Goal: Task Accomplishment & Management: Use online tool/utility

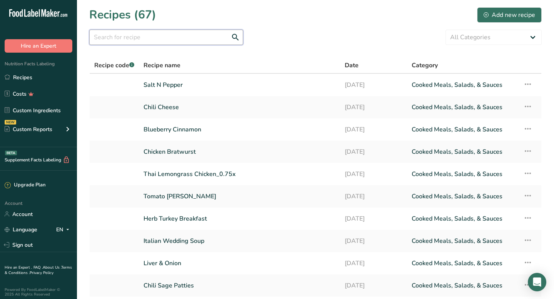
click at [120, 38] on input "text" at bounding box center [166, 37] width 154 height 15
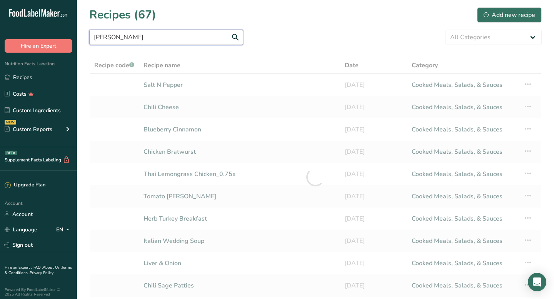
type input "[PERSON_NAME]"
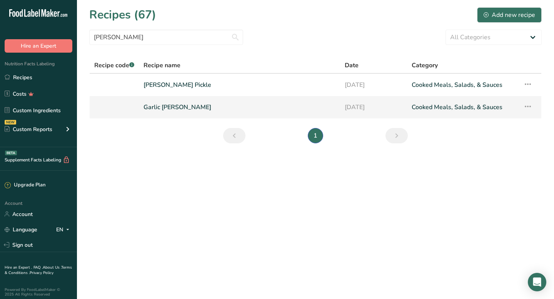
click at [165, 107] on link "Garlic [PERSON_NAME]" at bounding box center [240, 107] width 192 height 16
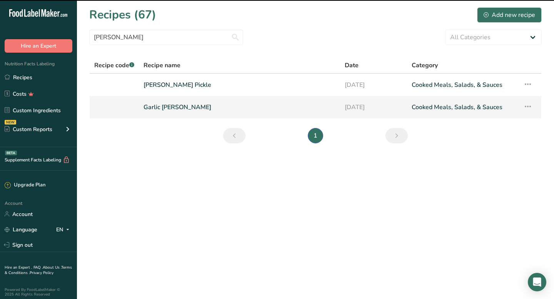
click at [165, 107] on link "Garlic Dill" at bounding box center [240, 107] width 192 height 16
click at [154, 109] on link "Garlic Dill" at bounding box center [240, 107] width 192 height 16
click at [20, 248] on link "Sign out" at bounding box center [38, 245] width 77 height 13
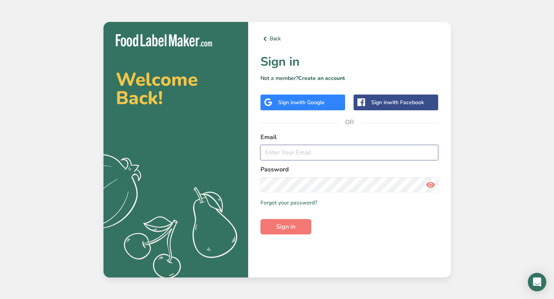
click at [279, 154] on input "email" at bounding box center [350, 152] width 178 height 15
type input "[EMAIL_ADDRESS][DOMAIN_NAME]"
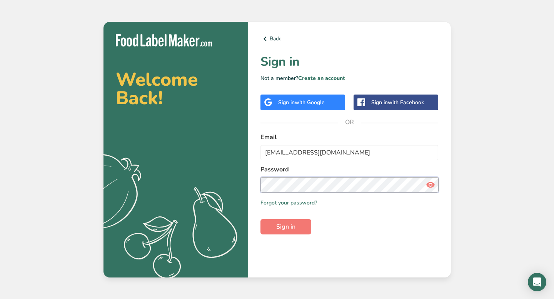
click at [261, 219] on button "Sign in" at bounding box center [286, 226] width 51 height 15
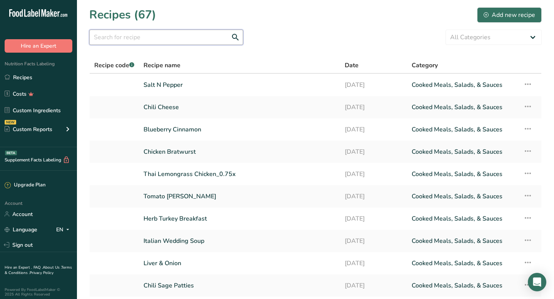
click at [109, 39] on input "text" at bounding box center [166, 37] width 154 height 15
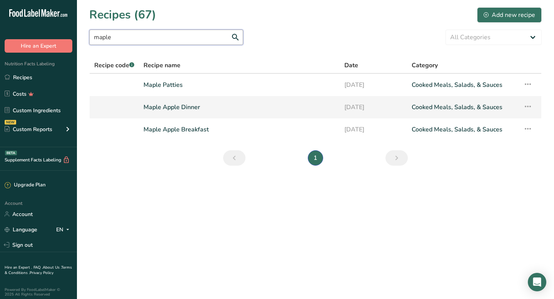
type input "maple"
click at [153, 107] on link "Maple Apple Dinner" at bounding box center [240, 107] width 192 height 16
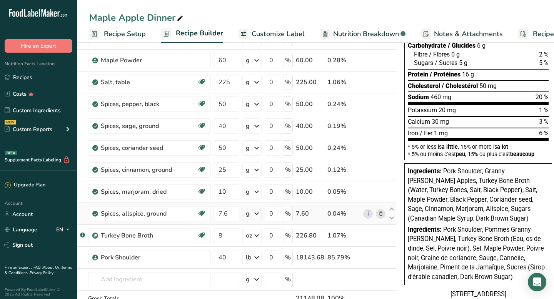
scroll to position [115, 0]
click at [380, 236] on icon at bounding box center [380, 236] width 5 height 8
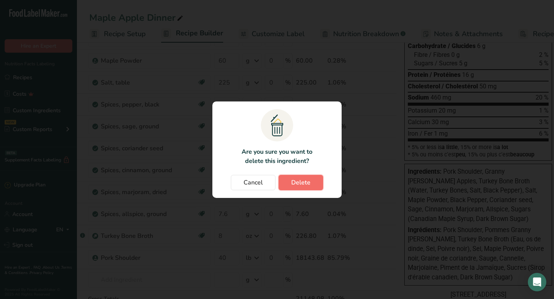
click at [302, 185] on span "Delete" at bounding box center [300, 182] width 19 height 9
type input "40"
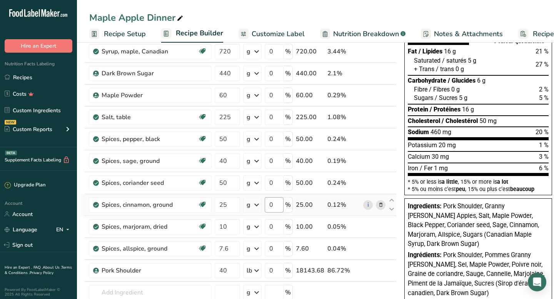
scroll to position [82, 0]
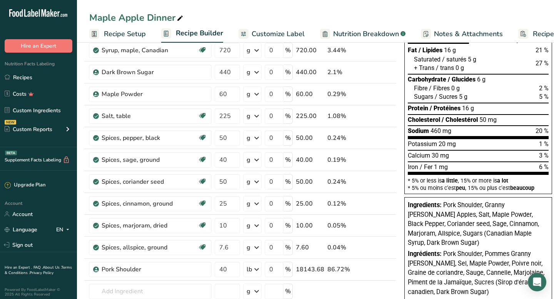
click at [279, 32] on span "Customize Label" at bounding box center [278, 34] width 53 height 10
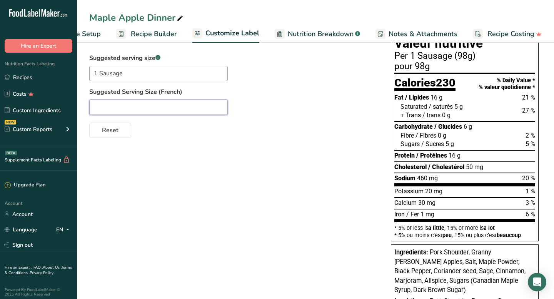
click at [118, 107] on input "text" at bounding box center [158, 107] width 139 height 15
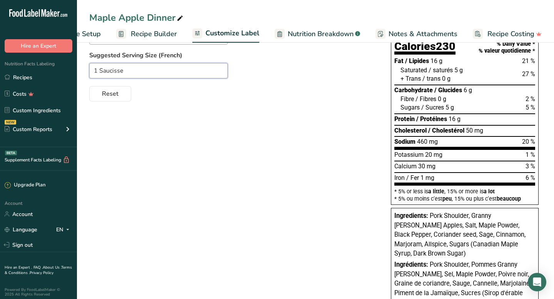
scroll to position [117, 0]
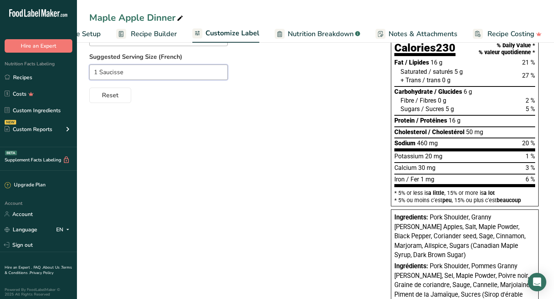
type input "1 Saucisse"
click at [276, 162] on div "Choose your label style Canadian Standard label USA (FDA) Standard FDA label Ta…" at bounding box center [315, 156] width 453 height 357
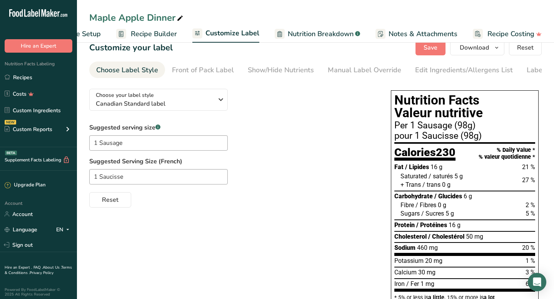
scroll to position [0, 0]
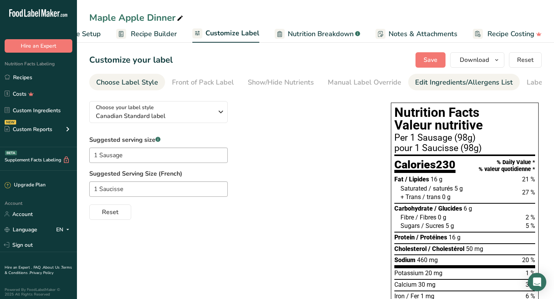
click at [419, 83] on div "Edit Ingredients/Allergens List" at bounding box center [464, 82] width 98 height 10
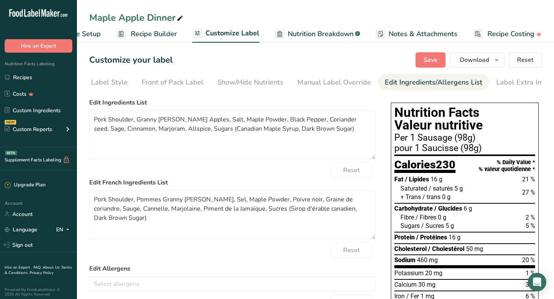
scroll to position [0, 36]
click at [251, 122] on textarea "Pork Shoulder, Granny [PERSON_NAME] Apples, Salt, Maple Powder, Black Pepper, C…" at bounding box center [232, 134] width 286 height 49
type textarea "Pork Shoulder, Granny [PERSON_NAME] Apples, Salt, Maple Extract, Black Pepper, …"
click at [435, 57] on span "Save" at bounding box center [431, 59] width 14 height 9
click at [254, 204] on textarea "Pork Shoulder, Pommes Granny [PERSON_NAME], Sel, Maple Powder, Poivre noir, Gra…" at bounding box center [232, 215] width 286 height 49
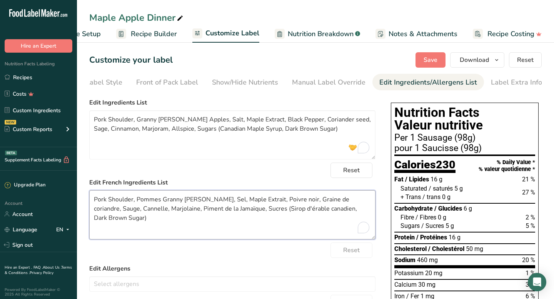
type textarea "Pork Shoulder, Pommes Granny [PERSON_NAME], Sel, Maple Extrait, Poivre noir, Gr…"
click at [156, 36] on span "Recipe Builder" at bounding box center [154, 34] width 46 height 10
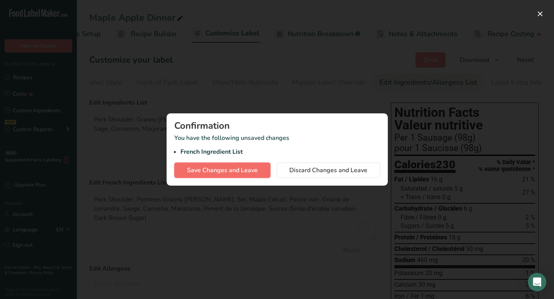
click at [210, 168] on span "Save Changes and Leave" at bounding box center [222, 170] width 71 height 9
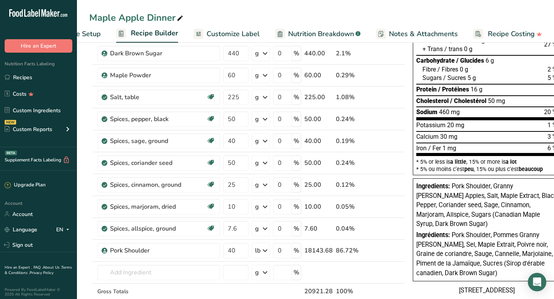
scroll to position [100, 0]
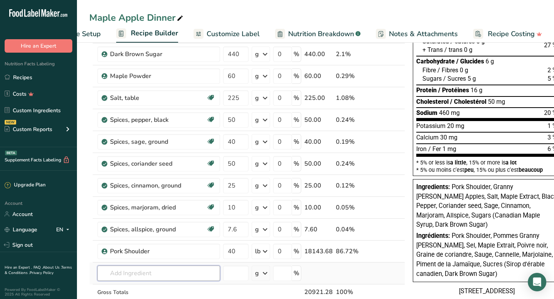
click at [130, 271] on input "text" at bounding box center [158, 273] width 123 height 15
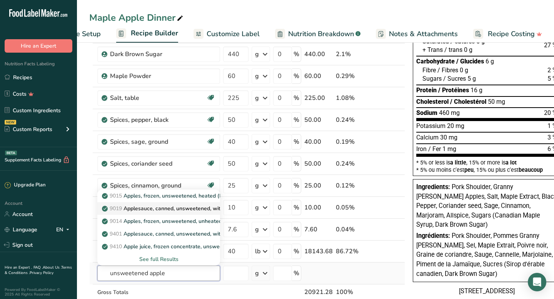
type input "unsweetened apple"
click at [142, 207] on p "9019 Applesauce, canned, unsweetened, without added [MEDICAL_DATA] (Includes fo…" at bounding box center [268, 209] width 329 height 8
type input "Applesauce, canned, unsweetened, without added [MEDICAL_DATA] (Includes foods f…"
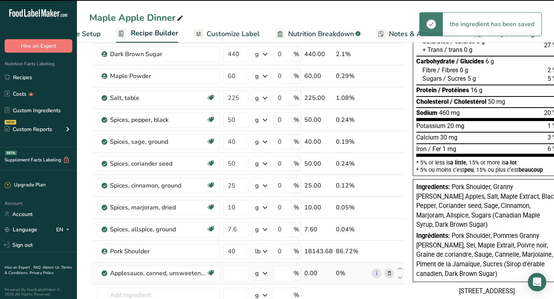
type input "0"
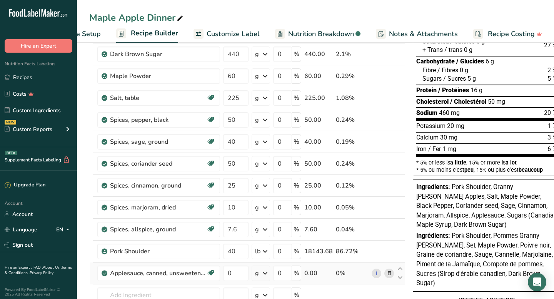
click at [265, 277] on icon at bounding box center [265, 274] width 9 height 14
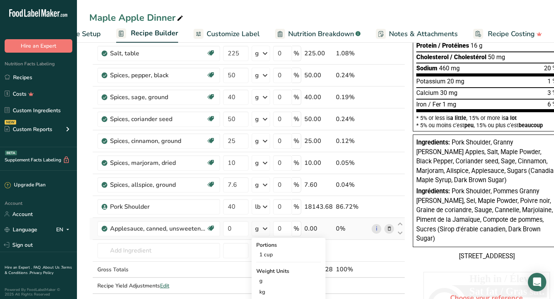
scroll to position [148, 0]
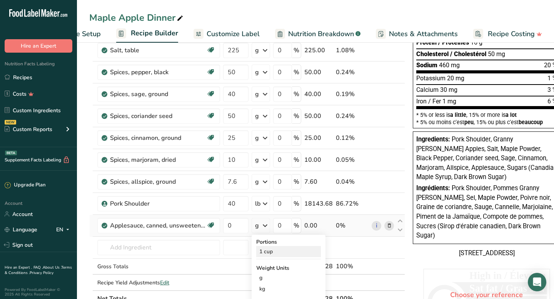
click at [269, 252] on div "1 cup" at bounding box center [288, 251] width 65 height 11
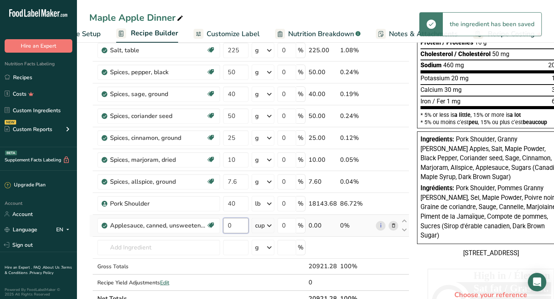
click at [234, 227] on input "0" at bounding box center [235, 225] width 25 height 15
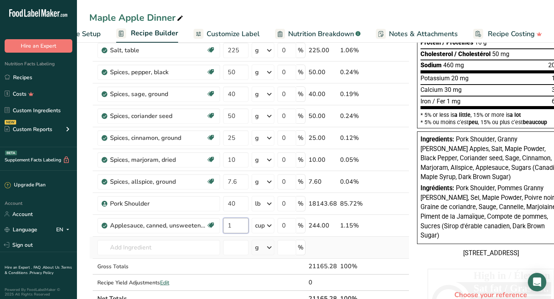
type input "1"
click at [338, 242] on div "Ingredient * Amount * Unit * Waste * .a-a{fill:#347362;}.b-a{fill:#fff;} Grams …" at bounding box center [249, 121] width 320 height 372
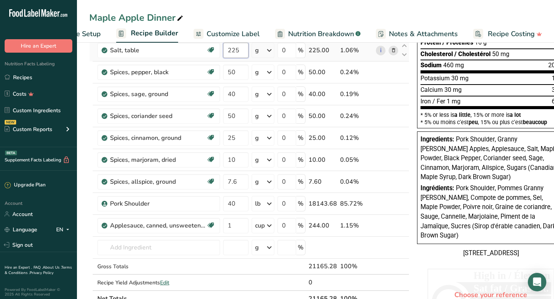
click at [241, 50] on input "225" at bounding box center [235, 50] width 25 height 15
type input "200"
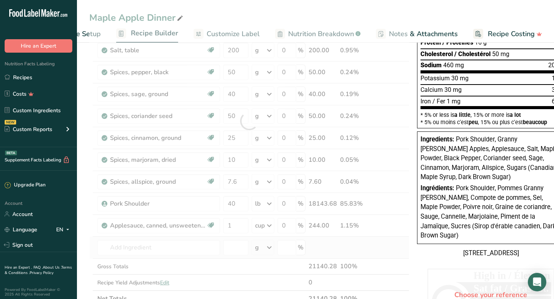
click at [381, 252] on div "Ingredient * Amount * Unit * Waste * .a-a{fill:#347362;}.b-a{fill:#fff;} Grams …" at bounding box center [249, 121] width 320 height 372
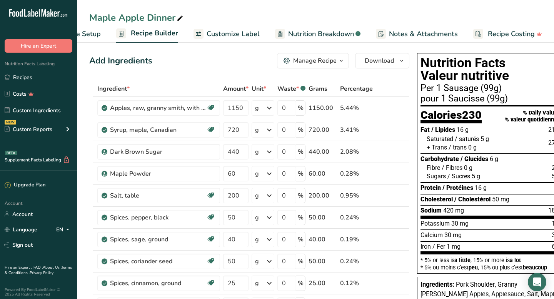
scroll to position [0, 0]
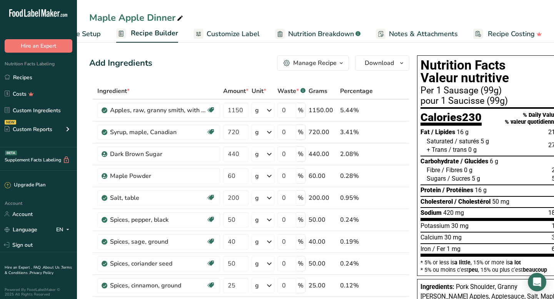
click at [230, 33] on span "Customize Label" at bounding box center [233, 34] width 53 height 10
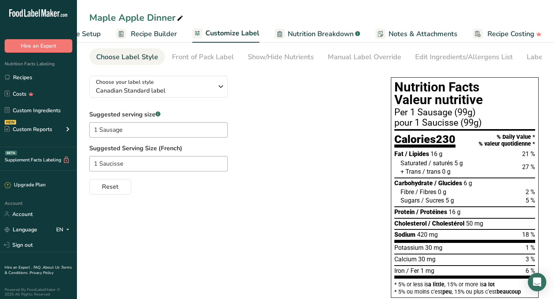
scroll to position [4, 0]
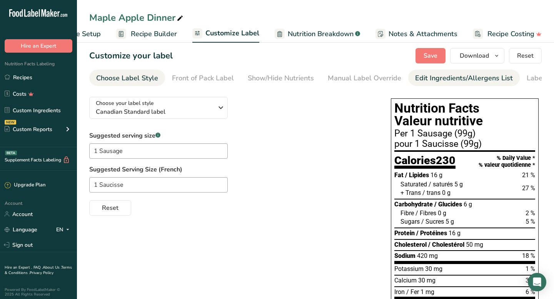
click at [436, 79] on div "Edit Ingredients/Allergens List" at bounding box center [464, 78] width 98 height 10
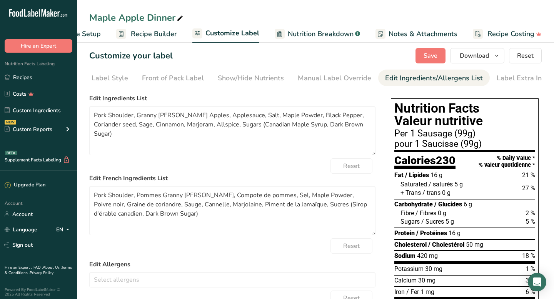
scroll to position [0, 36]
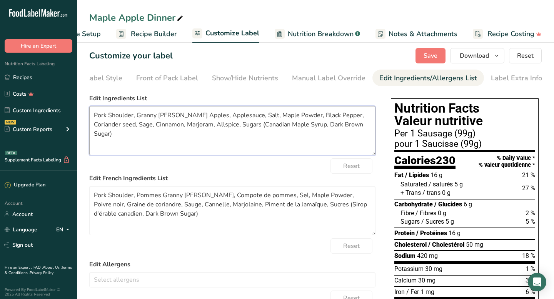
click at [286, 118] on textarea "Pork Shoulder, Granny [PERSON_NAME] Apples, Applesauce, Salt, Maple Powder, Bla…" at bounding box center [232, 130] width 286 height 49
type textarea "Pork Shoulder, Granny [PERSON_NAME] Apples, Applesauce, Salt, Maple Extract, Bl…"
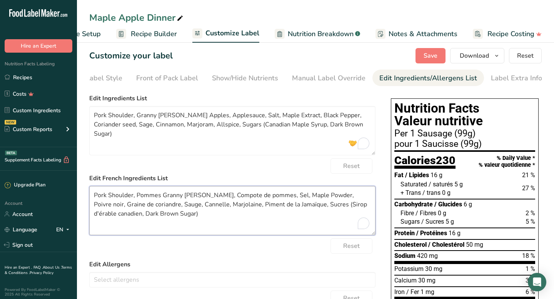
click at [316, 198] on textarea "Pork Shoulder, Pommes Granny [PERSON_NAME], Compote de pommes, Sel, Maple Powde…" at bounding box center [232, 210] width 286 height 49
type textarea "Pork Shoulder, Pommes Granny [PERSON_NAME], Compote de pommes, Sel, Maple Extra…"
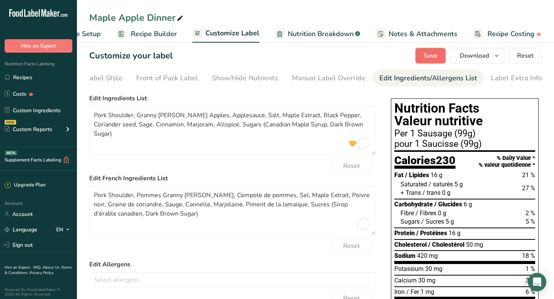
click at [432, 52] on span "Save" at bounding box center [431, 55] width 14 height 9
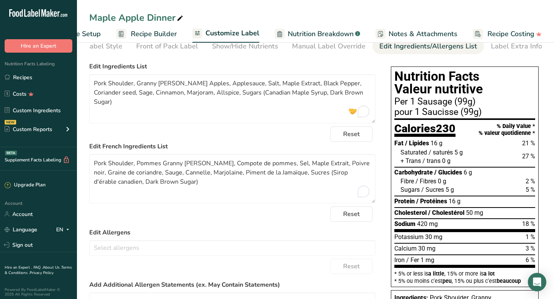
scroll to position [34, 0]
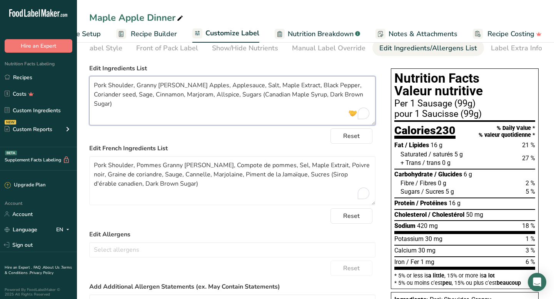
click at [229, 88] on textarea "Pork Shoulder, Granny [PERSON_NAME] Apples, Applesauce, Salt, Maple Extract, Bl…" at bounding box center [232, 100] width 286 height 49
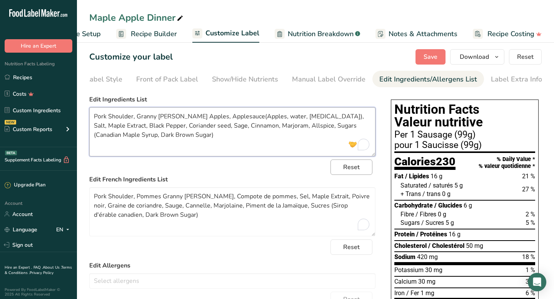
scroll to position [0, 0]
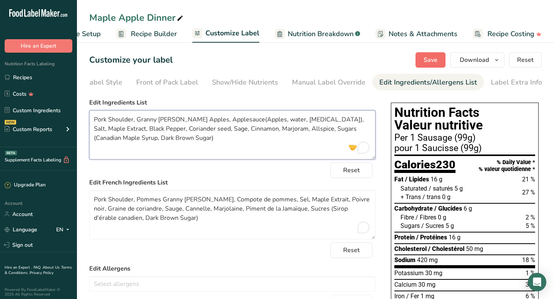
type textarea "Pork Shoulder, Granny [PERSON_NAME] Apples, Applesauce(Apples, water, [MEDICAL_…"
click at [427, 61] on span "Save" at bounding box center [431, 59] width 14 height 9
click at [477, 59] on span "Download" at bounding box center [474, 59] width 29 height 9
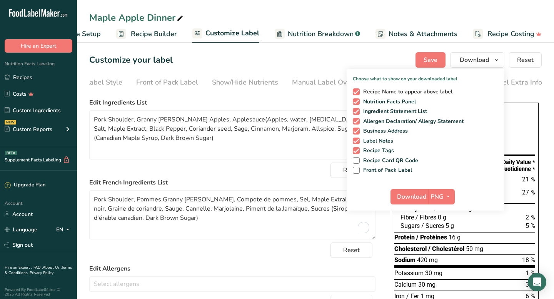
click at [359, 92] on span at bounding box center [356, 92] width 7 height 7
click at [358, 92] on input "Recipe Name to appear above label" at bounding box center [355, 91] width 5 height 5
checkbox input "false"
click at [359, 131] on span at bounding box center [356, 131] width 7 height 7
click at [358, 131] on input "Business Address" at bounding box center [355, 131] width 5 height 5
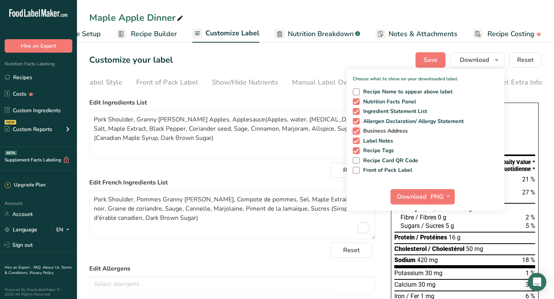
checkbox input "false"
click at [418, 197] on span "Download" at bounding box center [411, 196] width 29 height 9
click at [140, 33] on span "Recipe Builder" at bounding box center [154, 34] width 46 height 10
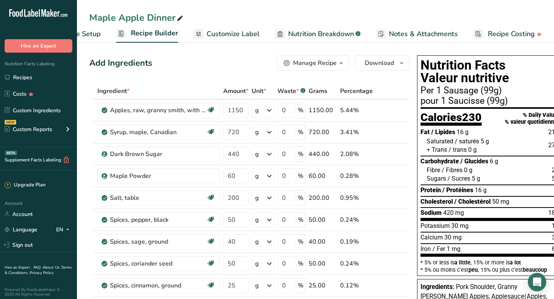
click at [333, 65] on div "Manage Recipe" at bounding box center [314, 63] width 43 height 9
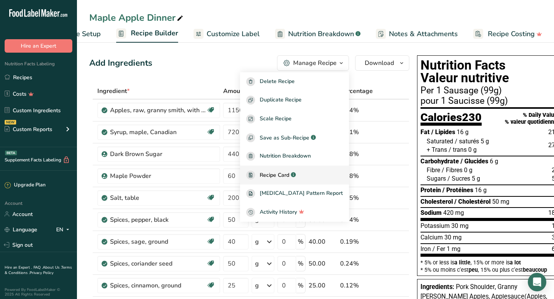
click at [289, 177] on span "Recipe Card" at bounding box center [275, 175] width 30 height 8
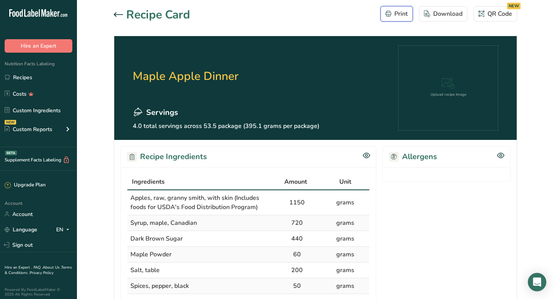
click at [395, 14] on div "Print" at bounding box center [397, 13] width 22 height 9
click at [397, 15] on div "Print" at bounding box center [397, 13] width 22 height 9
click at [116, 14] on icon at bounding box center [118, 14] width 9 height 5
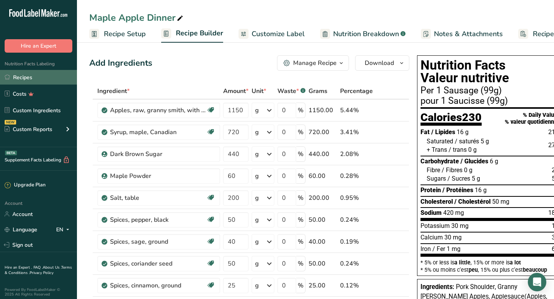
click at [25, 78] on link "Recipes" at bounding box center [38, 77] width 77 height 15
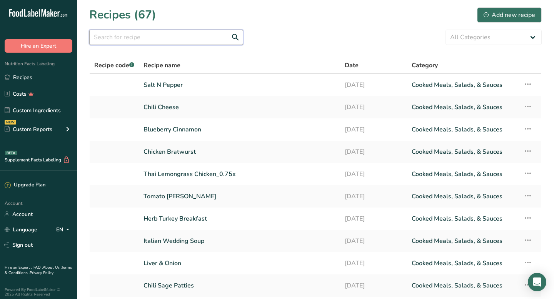
click at [155, 32] on input "text" at bounding box center [166, 37] width 154 height 15
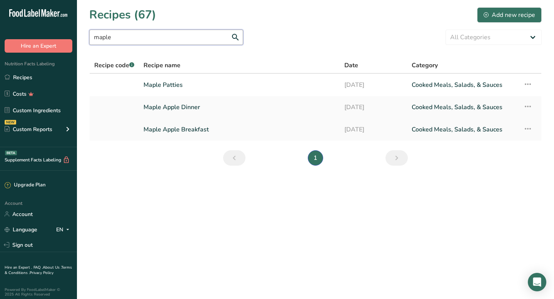
type input "maple"
click at [167, 132] on link "Maple Apple Breakfast" at bounding box center [240, 130] width 192 height 16
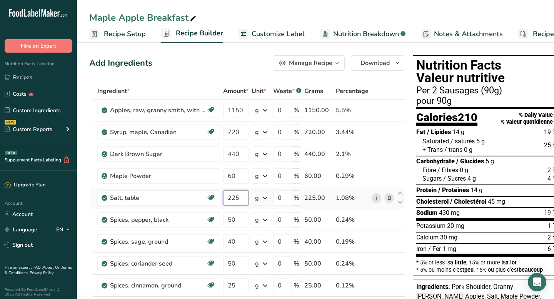
click at [241, 197] on input "225" at bounding box center [235, 198] width 25 height 15
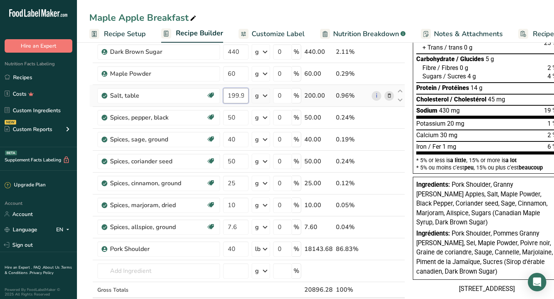
scroll to position [106, 0]
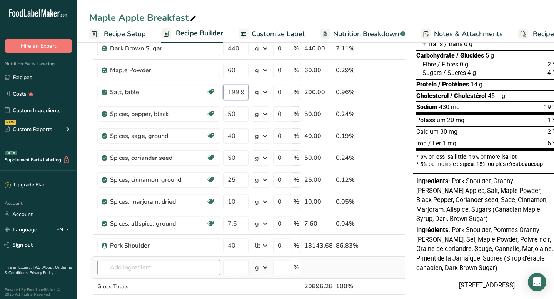
type input "199.999998"
click at [149, 265] on div "Ingredient * Amount * Unit * Waste * .a-a{fill:#347362;}.b-a{fill:#fff;} Grams …" at bounding box center [247, 152] width 316 height 350
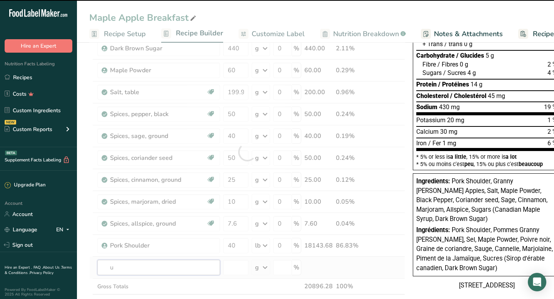
type input "un"
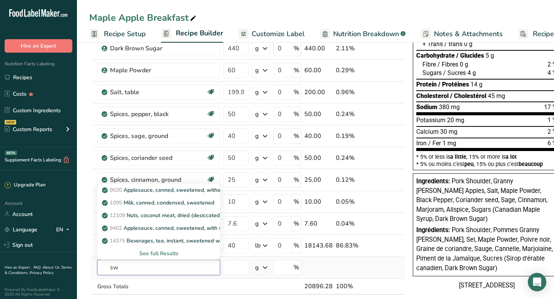
type input "s"
type input "unsweetened apple"
click at [132, 204] on p "9019 Applesauce, canned, unsweetened, without added [MEDICAL_DATA] (Includes fo…" at bounding box center [268, 203] width 329 height 8
type input "Applesauce, canned, unsweetened, without added [MEDICAL_DATA] (Includes foods f…"
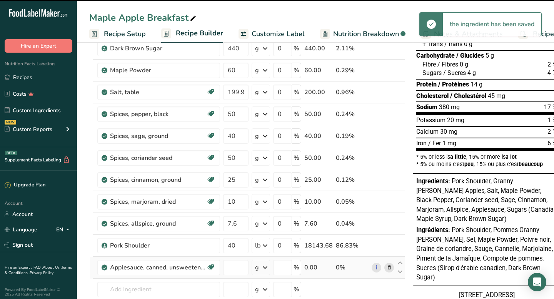
type input "0"
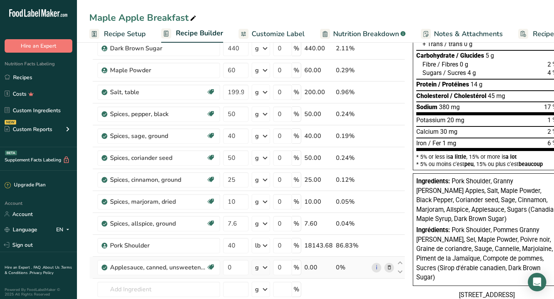
click at [269, 270] on icon at bounding box center [265, 268] width 9 height 14
click at [268, 294] on div "1 cup" at bounding box center [288, 293] width 65 height 11
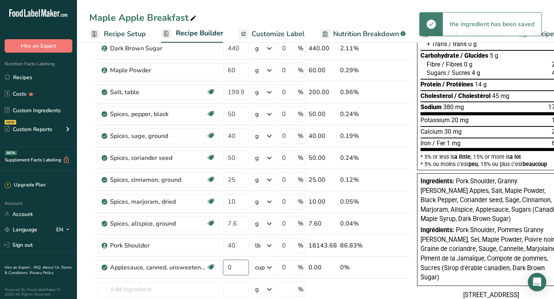
click at [234, 269] on input "0" at bounding box center [235, 267] width 25 height 15
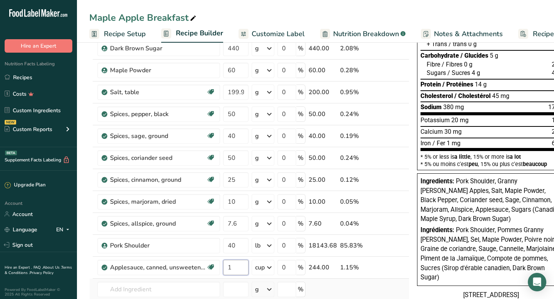
type input "1"
click at [363, 289] on div "Ingredient * Amount * Unit * Waste * .a-a{fill:#347362;}.b-a{fill:#fff;} Grams …" at bounding box center [249, 163] width 320 height 372
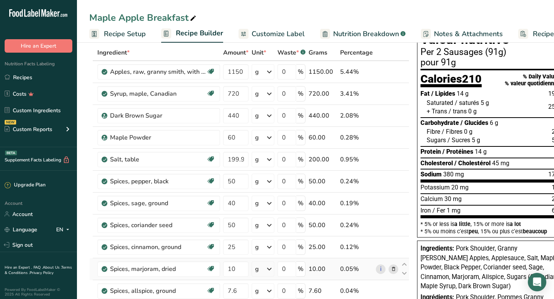
scroll to position [38, 0]
click at [130, 32] on span "Recipe Setup" at bounding box center [125, 34] width 42 height 10
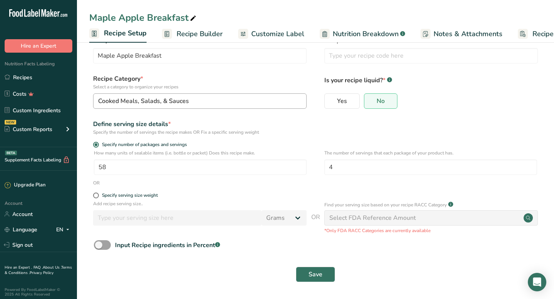
scroll to position [0, 3]
click at [111, 170] on input "58" at bounding box center [200, 167] width 213 height 15
type input "57"
click at [306, 271] on button "Save" at bounding box center [315, 274] width 39 height 15
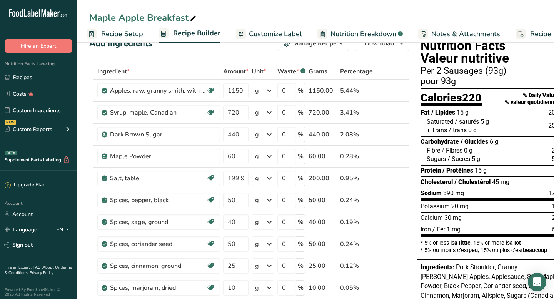
click at [116, 36] on span "Recipe Setup" at bounding box center [122, 34] width 42 height 10
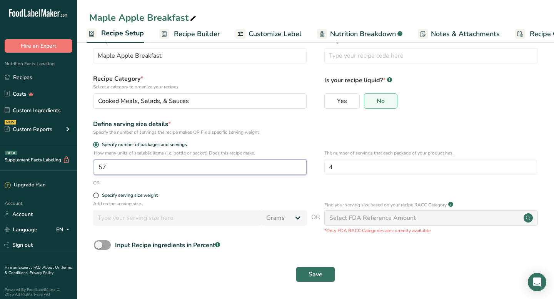
click at [125, 169] on input "57" at bounding box center [200, 167] width 213 height 15
type input "59"
click at [326, 274] on button "Save" at bounding box center [315, 274] width 39 height 15
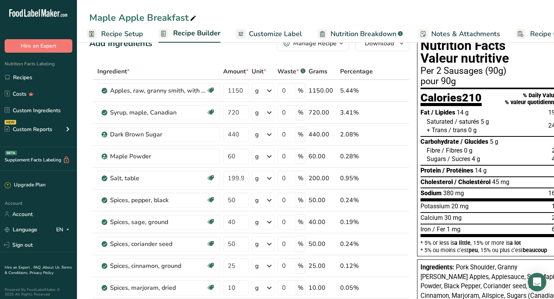
scroll to position [20, 0]
click at [127, 35] on span "Recipe Setup" at bounding box center [122, 34] width 42 height 10
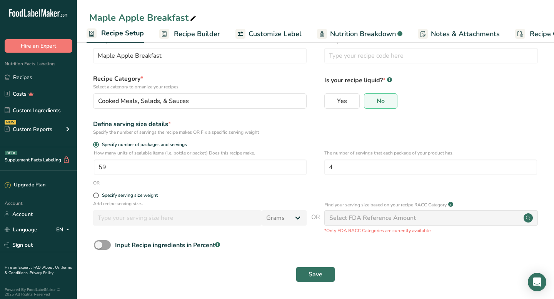
scroll to position [20, 0]
click at [125, 170] on input "59" at bounding box center [200, 167] width 213 height 15
type input "1"
type input "60"
click at [311, 272] on span "Save" at bounding box center [316, 274] width 14 height 9
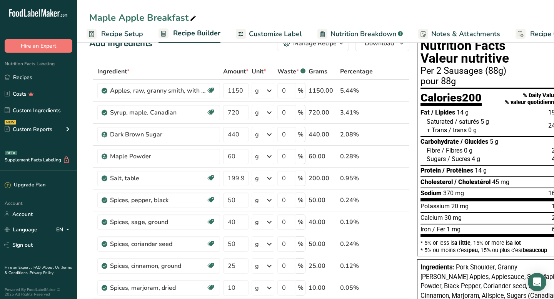
click at [262, 33] on span "Customize Label" at bounding box center [275, 34] width 53 height 10
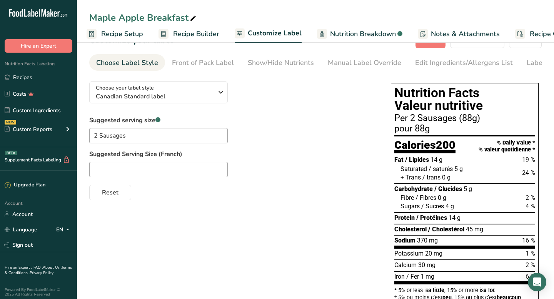
scroll to position [0, 45]
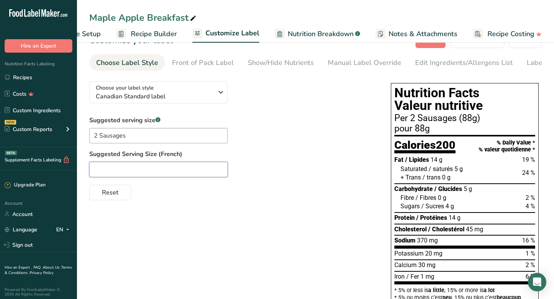
click at [153, 175] on input "text" at bounding box center [158, 169] width 139 height 15
type input "2 Saucisses"
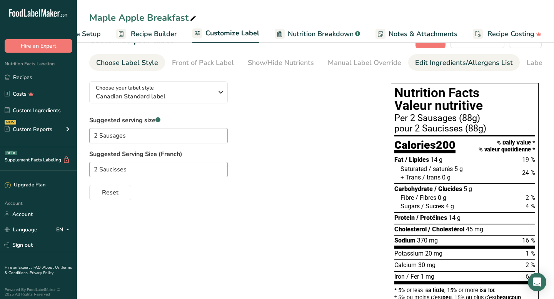
click at [427, 63] on div "Edit Ingredients/Allergens List" at bounding box center [464, 63] width 98 height 10
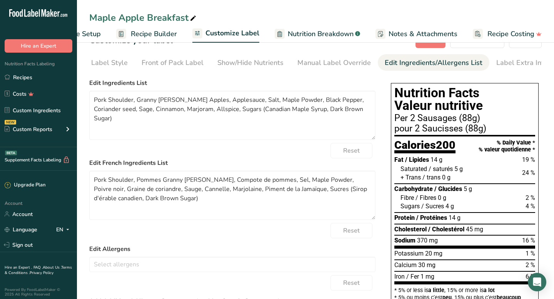
scroll to position [0, 36]
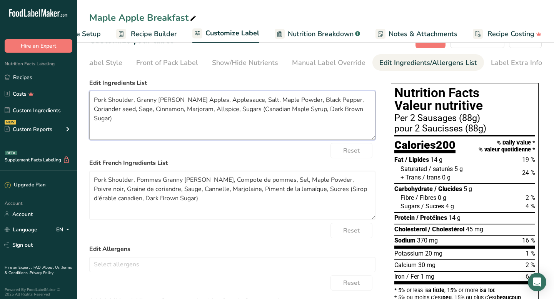
click at [230, 103] on textarea "Pork Shoulder, Granny [PERSON_NAME] Apples, Applesauce, Salt, Maple Powder, Bla…" at bounding box center [232, 115] width 286 height 49
click at [358, 104] on textarea "Pork Shoulder, Granny [PERSON_NAME] Apples, Applesauce(Apples, water, [MEDICAL_…" at bounding box center [232, 115] width 286 height 49
type textarea "Pork Shoulder, Granny [PERSON_NAME] Apples, Applesauce(Apples, water, [MEDICAL_…"
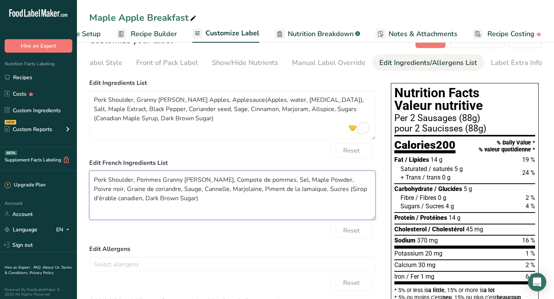
click at [315, 183] on textarea "Pork Shoulder, Pommes Granny [PERSON_NAME], Compote de pommes, Sel, Maple Powde…" at bounding box center [232, 195] width 286 height 49
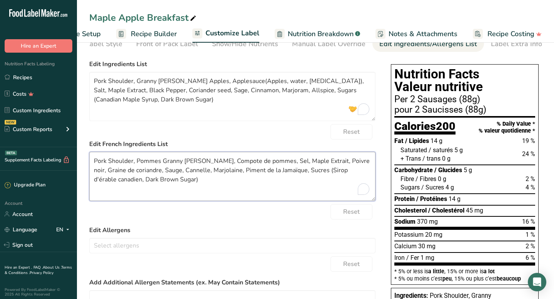
scroll to position [0, 0]
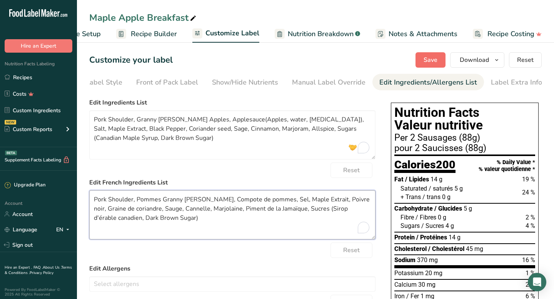
type textarea "Pork Shoulder, Pommes Granny [PERSON_NAME], Compote de pommes, Sel, Maple Extra…"
click at [426, 59] on span "Save" at bounding box center [431, 59] width 14 height 9
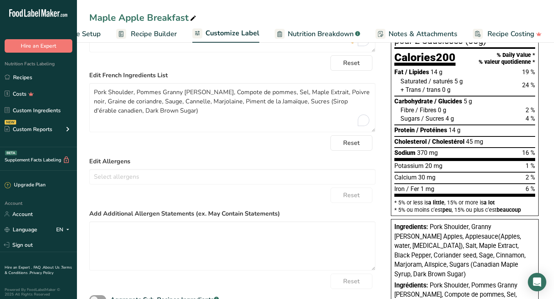
scroll to position [105, 0]
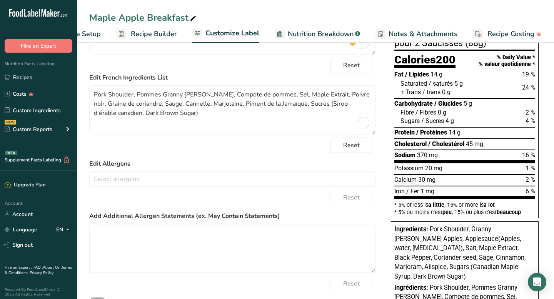
click at [149, 30] on span "Recipe Builder" at bounding box center [154, 34] width 46 height 10
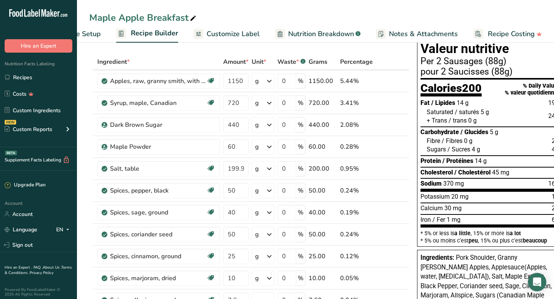
scroll to position [0, 13]
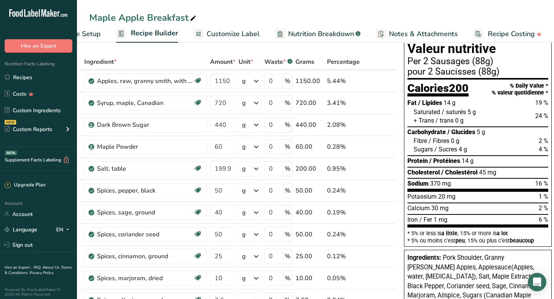
click at [243, 36] on span "Customize Label" at bounding box center [233, 34] width 53 height 10
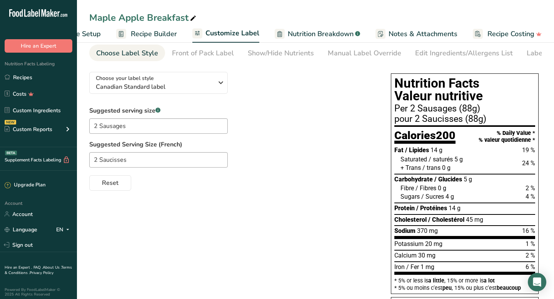
click at [236, 34] on span "Customize Label" at bounding box center [233, 33] width 54 height 10
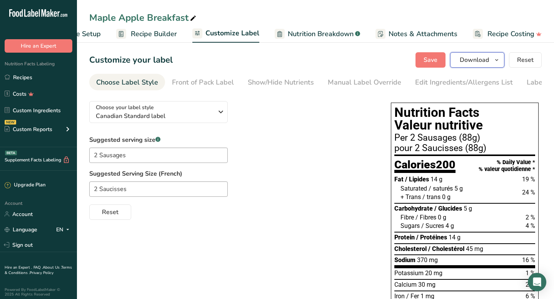
click at [478, 59] on span "Download" at bounding box center [474, 59] width 29 height 9
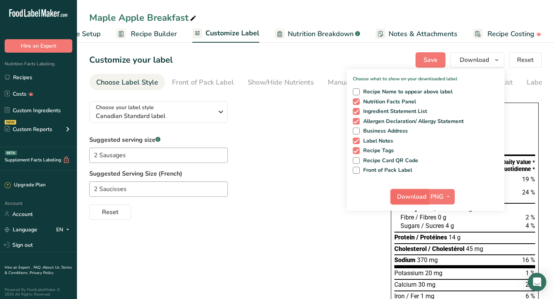
click at [416, 198] on span "Download" at bounding box center [411, 196] width 29 height 9
click at [27, 77] on link "Recipes" at bounding box center [38, 77] width 77 height 15
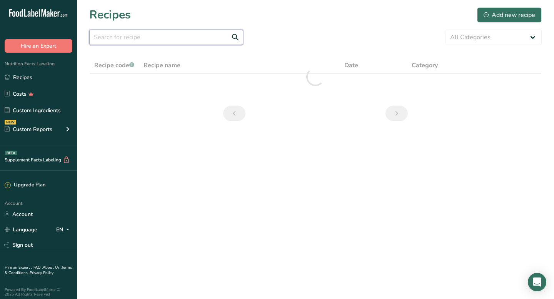
click at [138, 35] on input "text" at bounding box center [166, 37] width 154 height 15
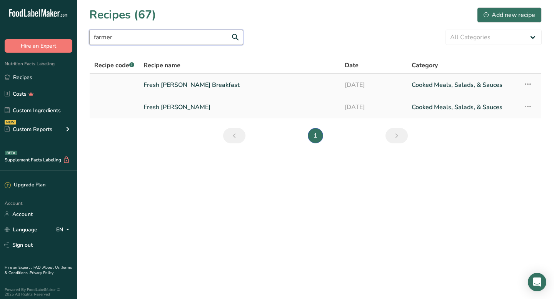
type input "farmer"
click at [178, 83] on link "Fresh [PERSON_NAME] Breakfast" at bounding box center [240, 85] width 192 height 16
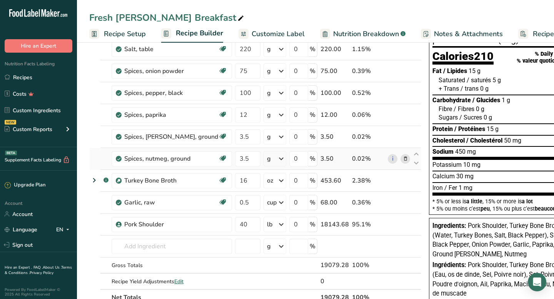
scroll to position [64, 0]
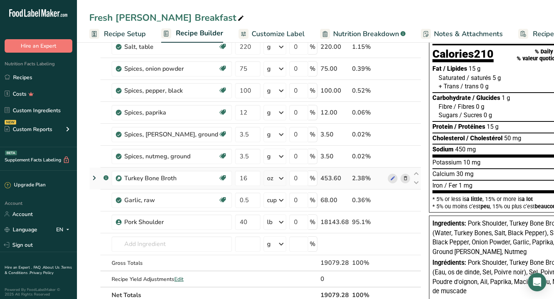
click at [277, 179] on icon at bounding box center [281, 179] width 9 height 14
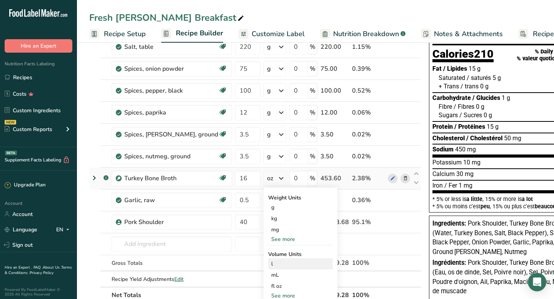
click at [271, 262] on div "l" at bounding box center [300, 264] width 59 height 8
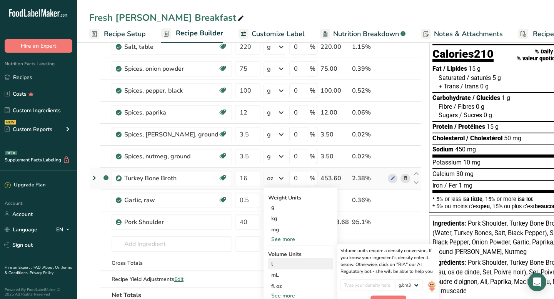
click at [271, 264] on div "l" at bounding box center [300, 264] width 59 height 8
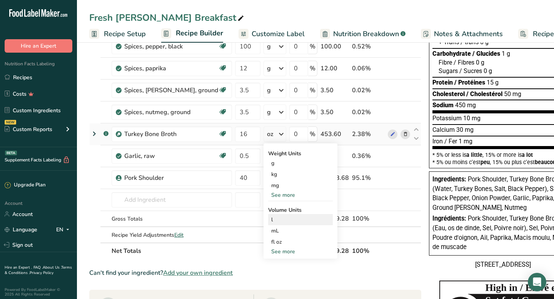
scroll to position [107, 0]
click at [271, 219] on div "l" at bounding box center [300, 220] width 59 height 8
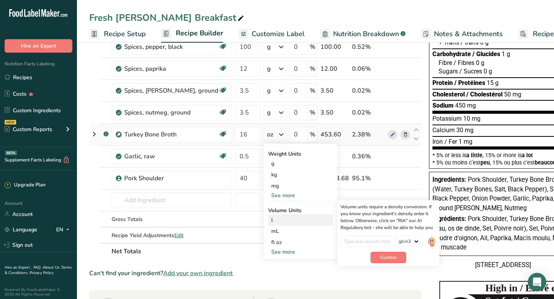
click at [271, 219] on div "l" at bounding box center [300, 220] width 59 height 8
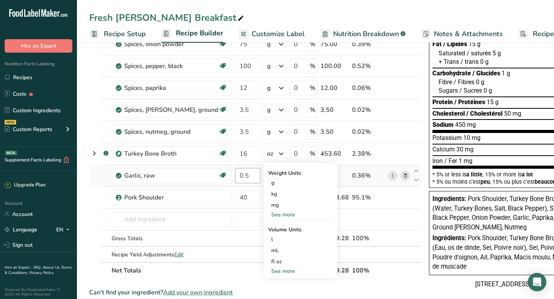
scroll to position [89, 0]
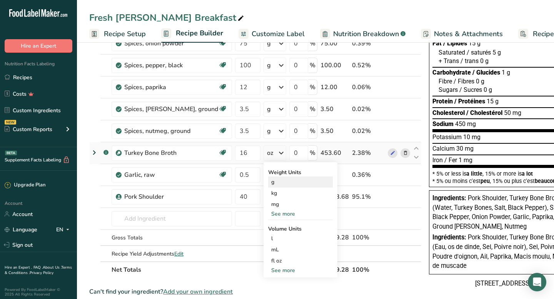
click at [268, 183] on div "g" at bounding box center [300, 182] width 65 height 11
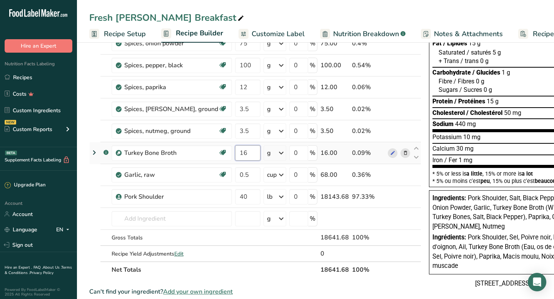
click at [235, 154] on input "16" at bounding box center [247, 152] width 25 height 15
click at [235, 155] on input "16" at bounding box center [247, 152] width 25 height 15
click at [235, 154] on input "16" at bounding box center [247, 152] width 25 height 15
type input "860"
click at [381, 221] on div "Ingredient * Amount * Unit * Waste * .a-a{fill:#347362;}.b-a{fill:#fff;} Grams …" at bounding box center [255, 136] width 332 height 284
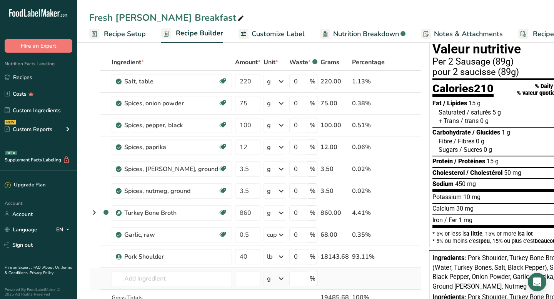
scroll to position [27, 0]
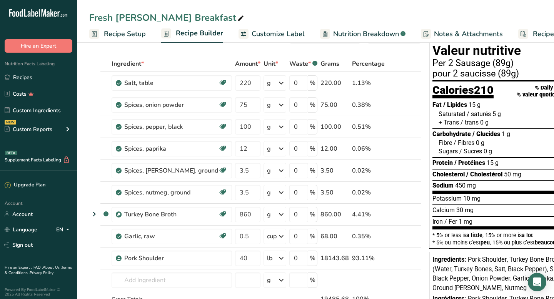
click at [128, 32] on span "Recipe Setup" at bounding box center [125, 34] width 42 height 10
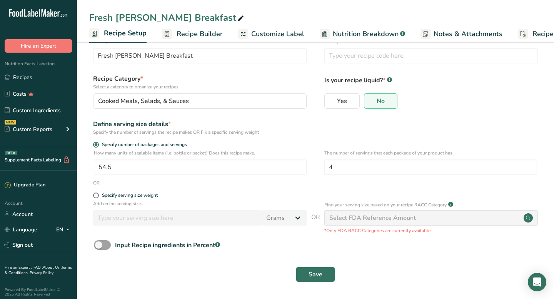
scroll to position [0, 3]
click at [115, 167] on input "54.5" at bounding box center [200, 167] width 213 height 15
type input "55"
click at [316, 270] on span "Save" at bounding box center [316, 274] width 14 height 9
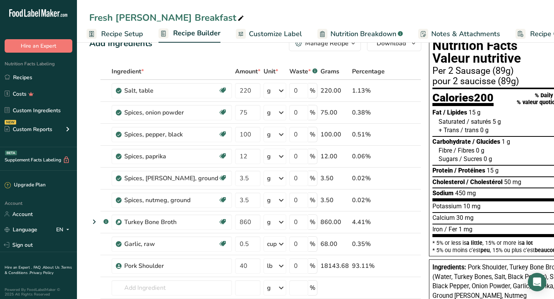
click at [116, 33] on span "Recipe Setup" at bounding box center [122, 34] width 42 height 10
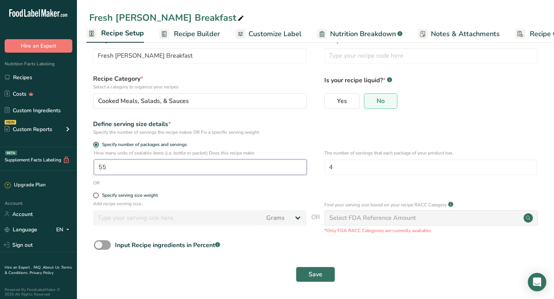
click at [134, 166] on input "55" at bounding box center [200, 167] width 213 height 15
type input "55.5"
click at [314, 274] on span "Save" at bounding box center [316, 274] width 14 height 9
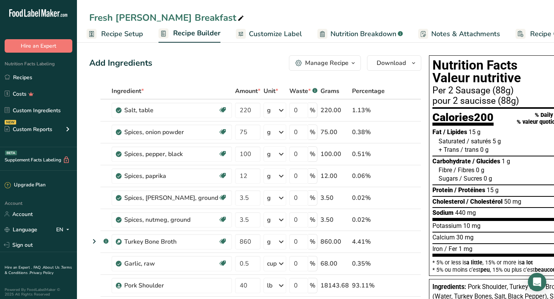
click at [264, 33] on span "Customize Label" at bounding box center [275, 34] width 53 height 10
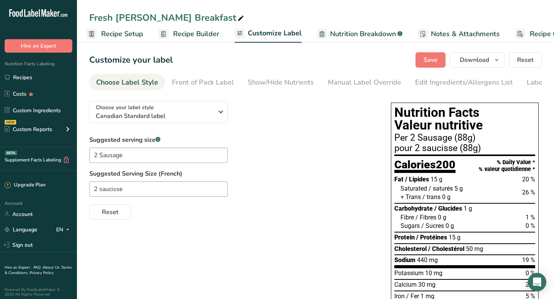
scroll to position [0, 45]
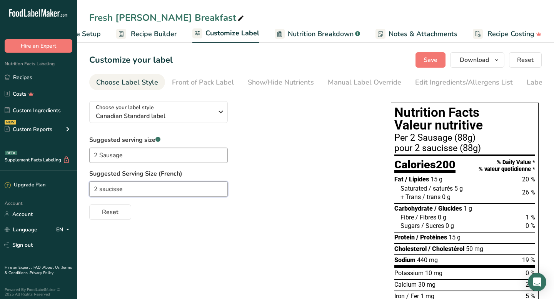
click at [102, 194] on input "2 saucisse" at bounding box center [158, 189] width 139 height 15
type input "2 Saucisse"
click at [272, 241] on div "Choose your label style Canadian Standard label USA (FDA) Standard FDA label Ta…" at bounding box center [315, 264] width 453 height 338
click at [429, 64] on span "Save" at bounding box center [431, 59] width 14 height 9
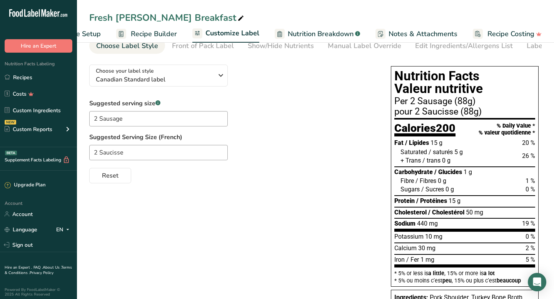
scroll to position [0, 0]
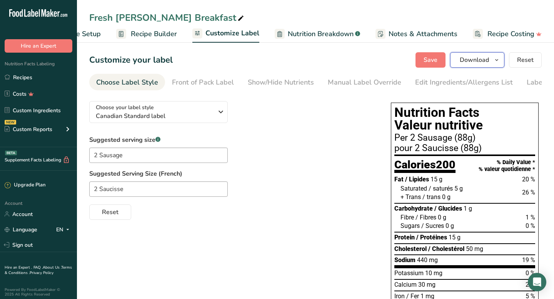
click at [476, 63] on span "Download" at bounding box center [474, 59] width 29 height 9
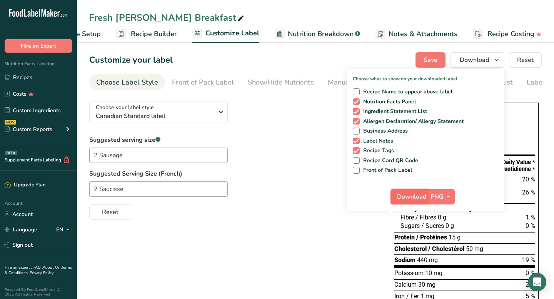
click at [413, 198] on span "Download" at bounding box center [411, 196] width 29 height 9
click at [145, 34] on span "Recipe Builder" at bounding box center [154, 34] width 46 height 10
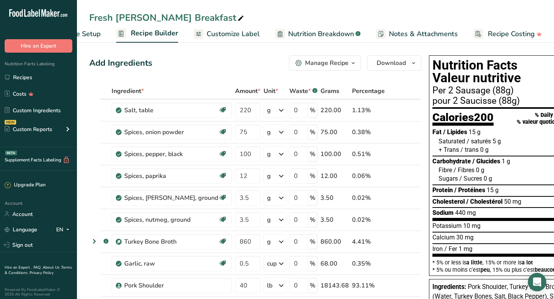
click at [305, 61] on div "Manage Recipe" at bounding box center [326, 63] width 43 height 9
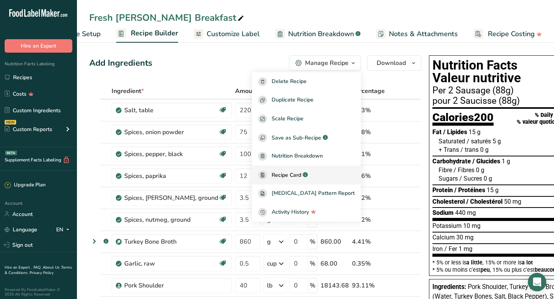
click at [272, 175] on span "Recipe Card" at bounding box center [287, 175] width 30 height 8
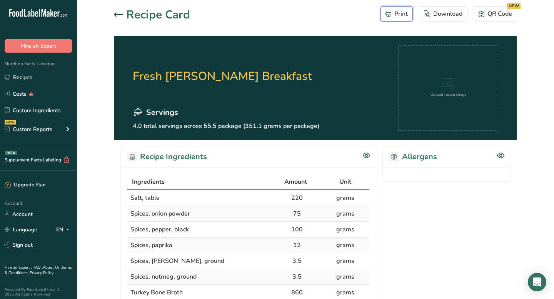
click at [398, 10] on div "Print" at bounding box center [397, 13] width 22 height 9
click at [398, 13] on div "Print" at bounding box center [397, 13] width 22 height 9
click at [115, 11] on div at bounding box center [120, 14] width 12 height 9
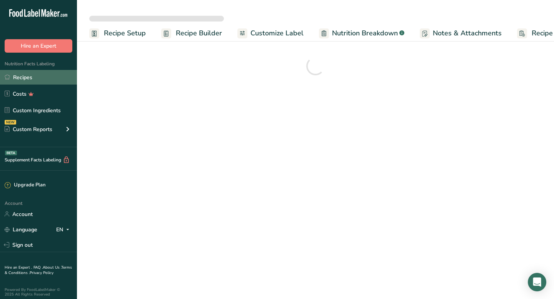
click at [23, 80] on link "Recipes" at bounding box center [38, 77] width 77 height 15
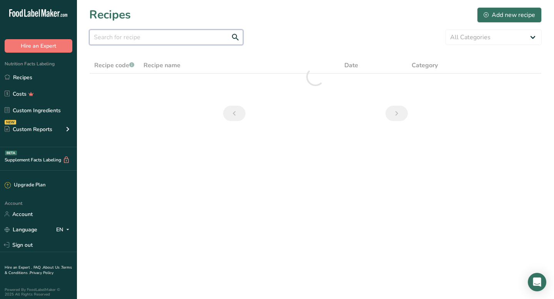
click at [116, 39] on input "text" at bounding box center [166, 37] width 154 height 15
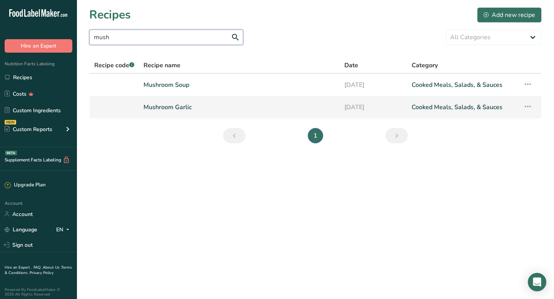
type input "mush"
click at [153, 105] on link "Mushroom Garlic" at bounding box center [240, 107] width 192 height 16
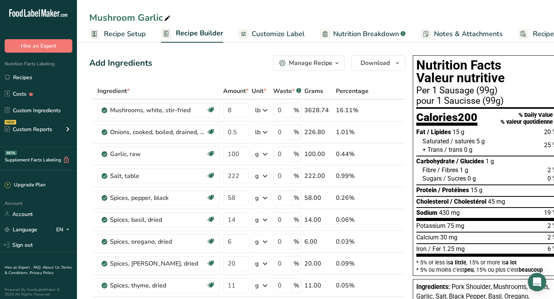
click at [316, 63] on div "Manage Recipe" at bounding box center [310, 63] width 43 height 9
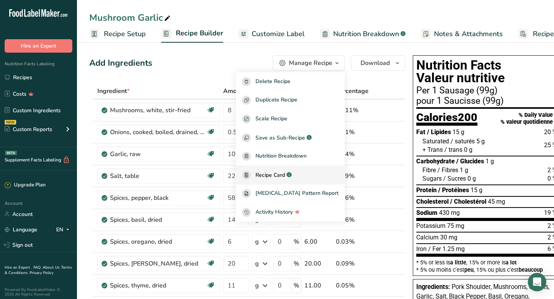
click at [278, 177] on span "Recipe Card" at bounding box center [271, 175] width 30 height 8
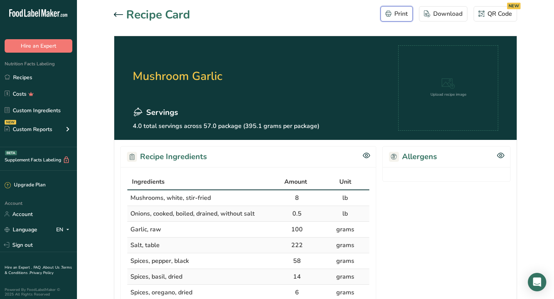
click at [396, 10] on div "Print" at bounding box center [397, 13] width 22 height 9
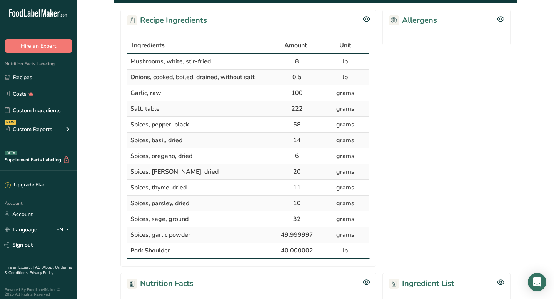
scroll to position [136, 0]
